Goal: Navigation & Orientation: Find specific page/section

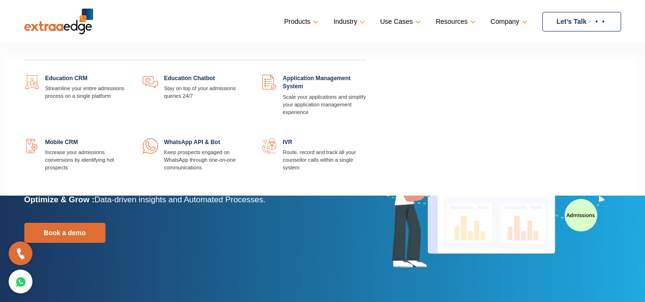
click at [301, 21] on link "Products" at bounding box center [300, 22] width 32 height 14
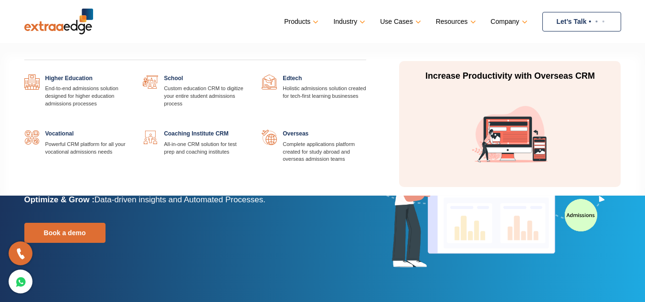
click at [345, 20] on link "Industry" at bounding box center [348, 22] width 30 height 14
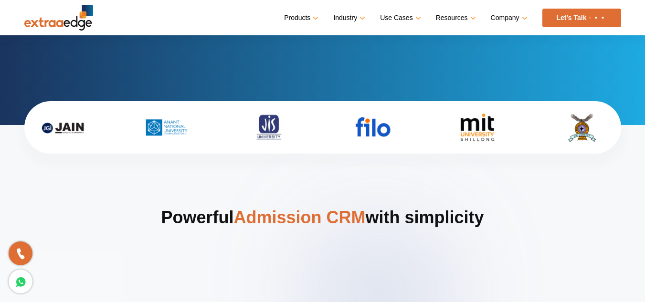
scroll to position [382, 0]
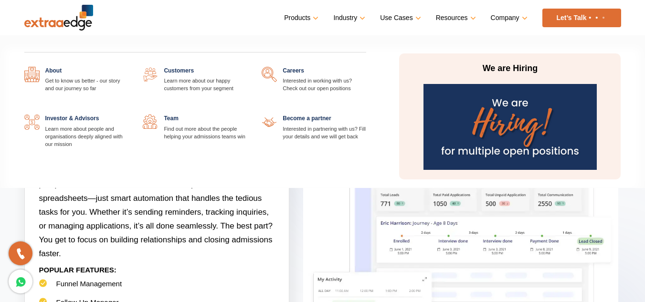
click at [509, 15] on link "Company" at bounding box center [508, 18] width 35 height 14
click at [128, 67] on link at bounding box center [128, 67] width 0 height 0
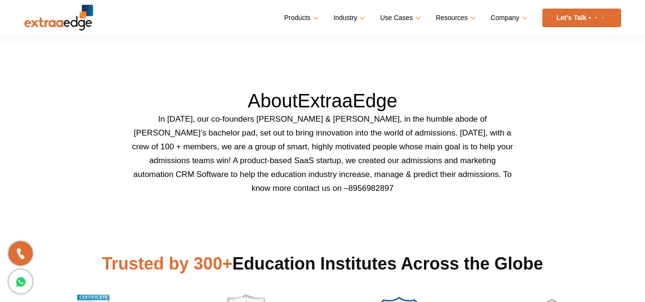
scroll to position [287, 0]
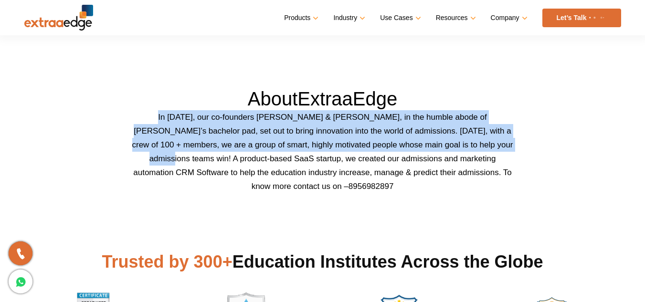
drag, startPoint x: 147, startPoint y: 117, endPoint x: 534, endPoint y: 150, distance: 388.3
click at [534, 150] on div "About ExtraaEdge In 2016, our co-founders Abhishek Ballabh & Sushil Mundada, in…" at bounding box center [322, 283] width 611 height 393
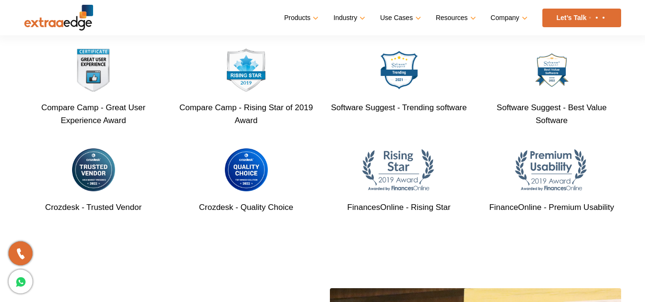
scroll to position [525, 0]
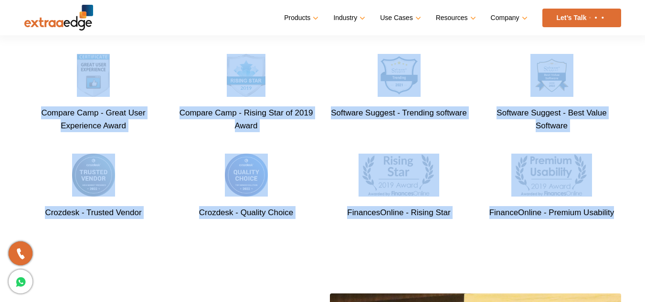
drag, startPoint x: 1, startPoint y: 92, endPoint x: 652, endPoint y: 212, distance: 662.0
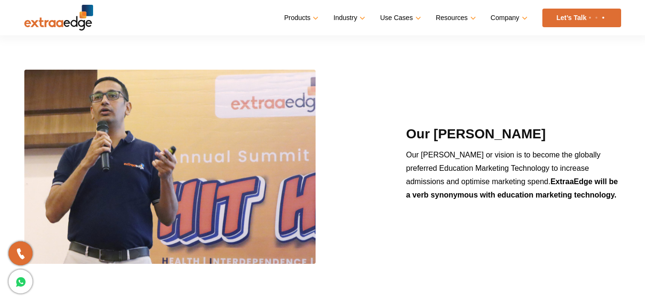
scroll to position [669, 0]
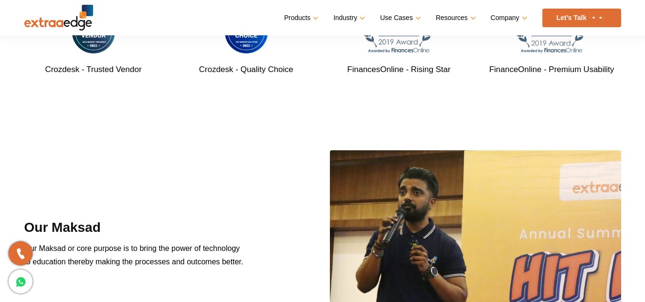
click at [209, 182] on div "Our Maksad Our Maksad or core purpose is to bring the power of technology to ed…" at bounding box center [322, 268] width 611 height 237
